Goal: Navigation & Orientation: Find specific page/section

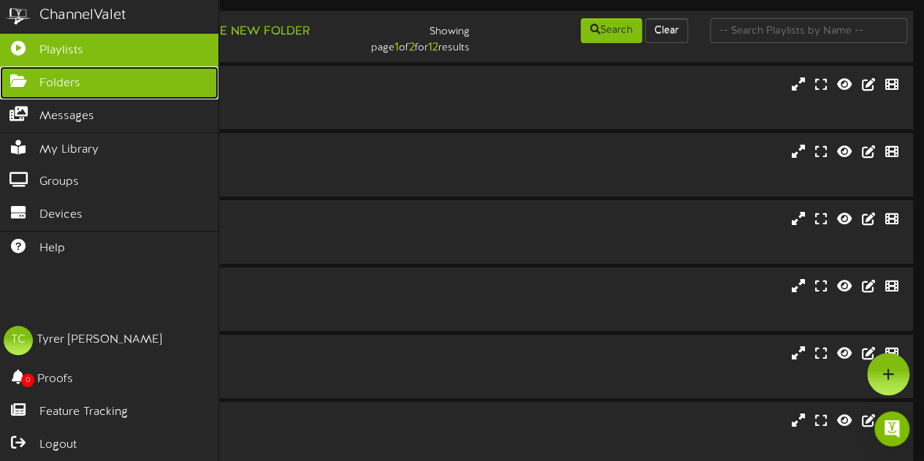
click at [25, 74] on icon at bounding box center [18, 79] width 37 height 11
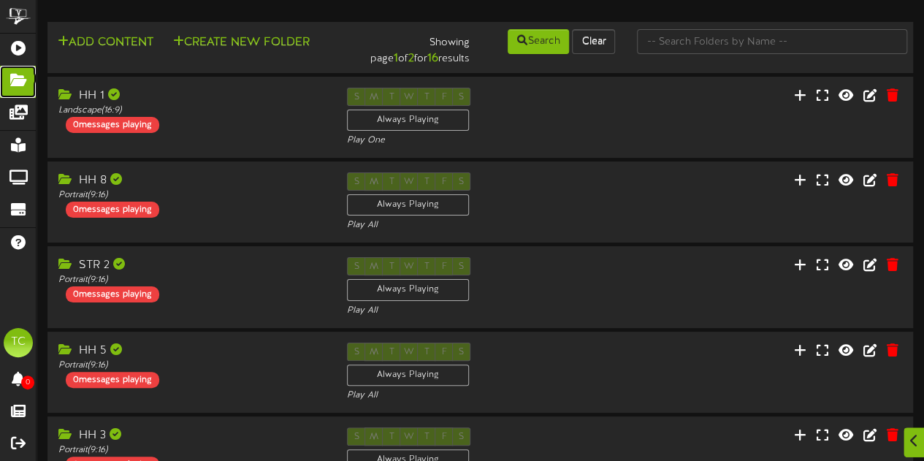
scroll to position [519, 0]
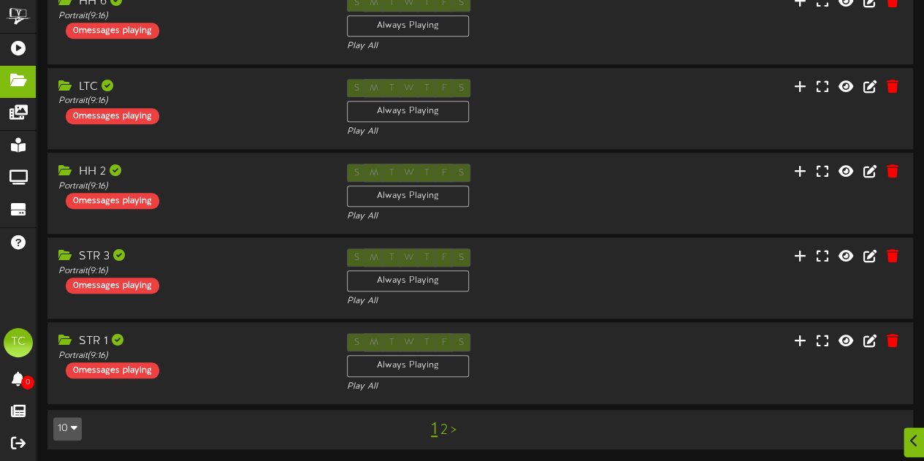
click at [446, 433] on link "2" at bounding box center [444, 430] width 7 height 16
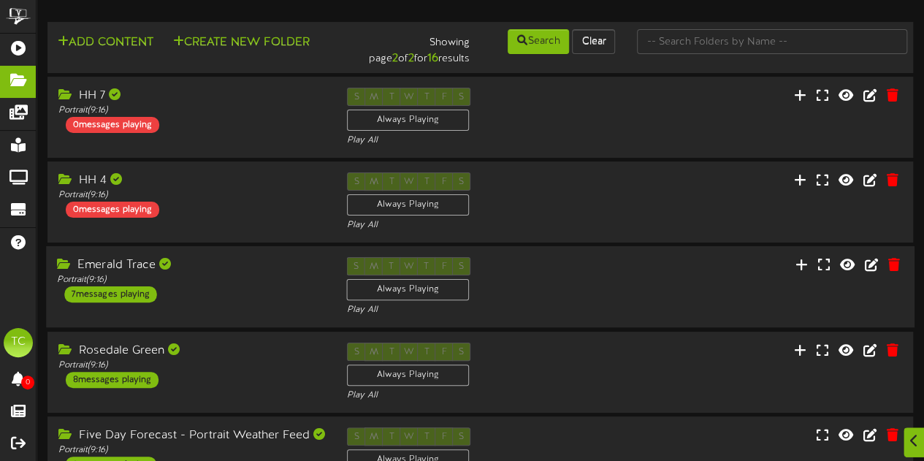
scroll to position [73, 0]
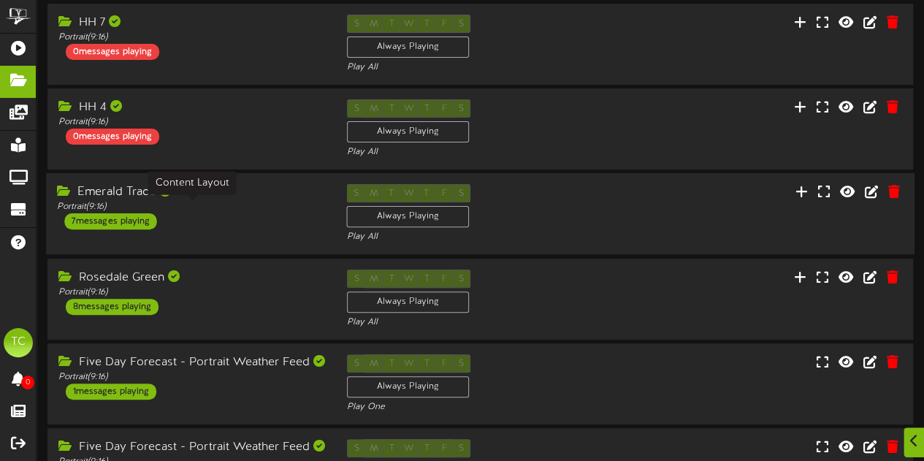
click at [234, 190] on div "Emerald Trace" at bounding box center [190, 192] width 267 height 17
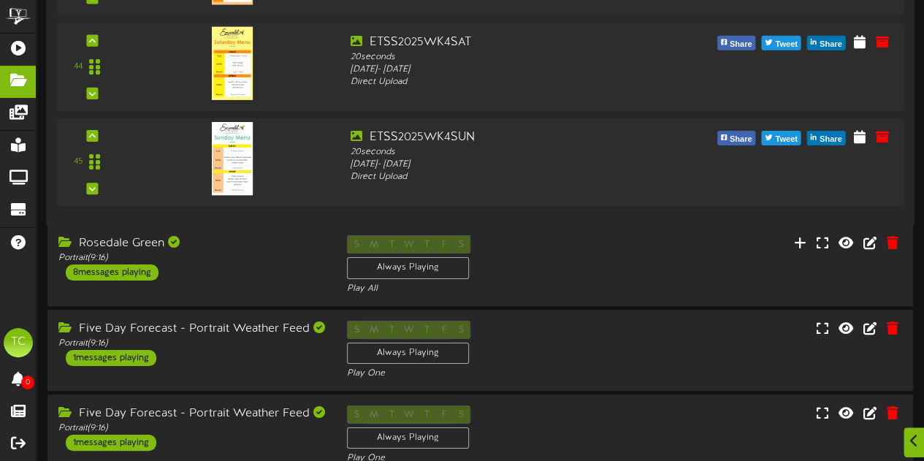
scroll to position [2741, 0]
